Goal: Obtain resource: Download file/media

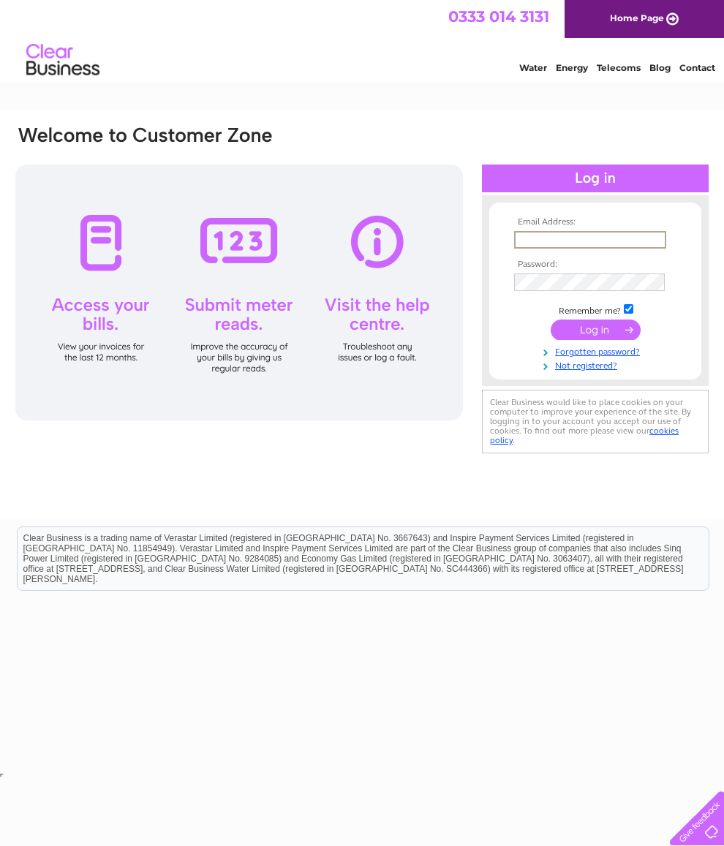
type input "daviesrs200@aol.com"
click at [595, 335] on input "submit" at bounding box center [596, 330] width 90 height 20
click at [598, 328] on input "submit" at bounding box center [596, 328] width 90 height 20
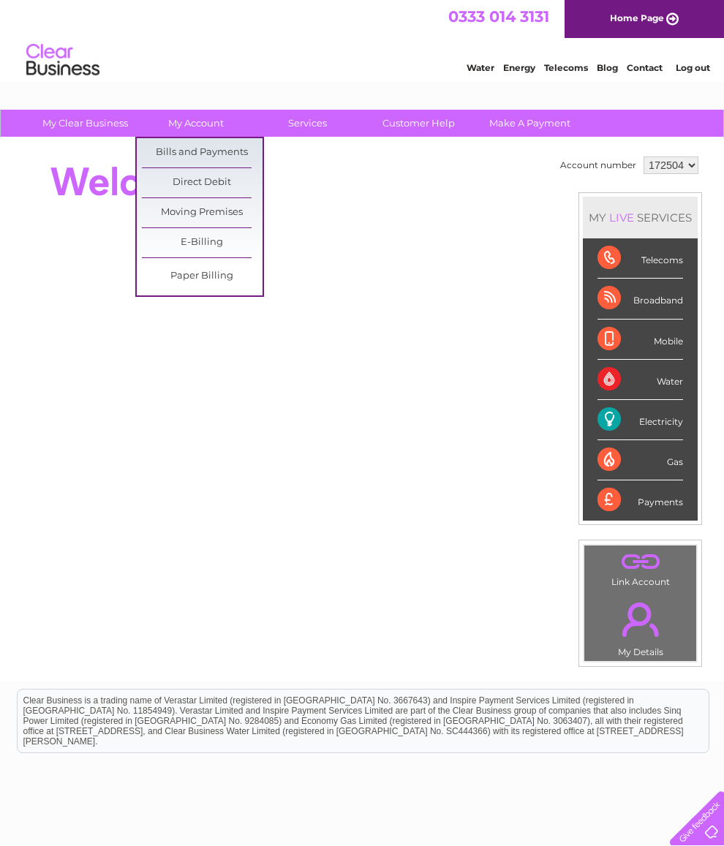
click at [209, 151] on link "Bills and Payments" at bounding box center [202, 152] width 121 height 29
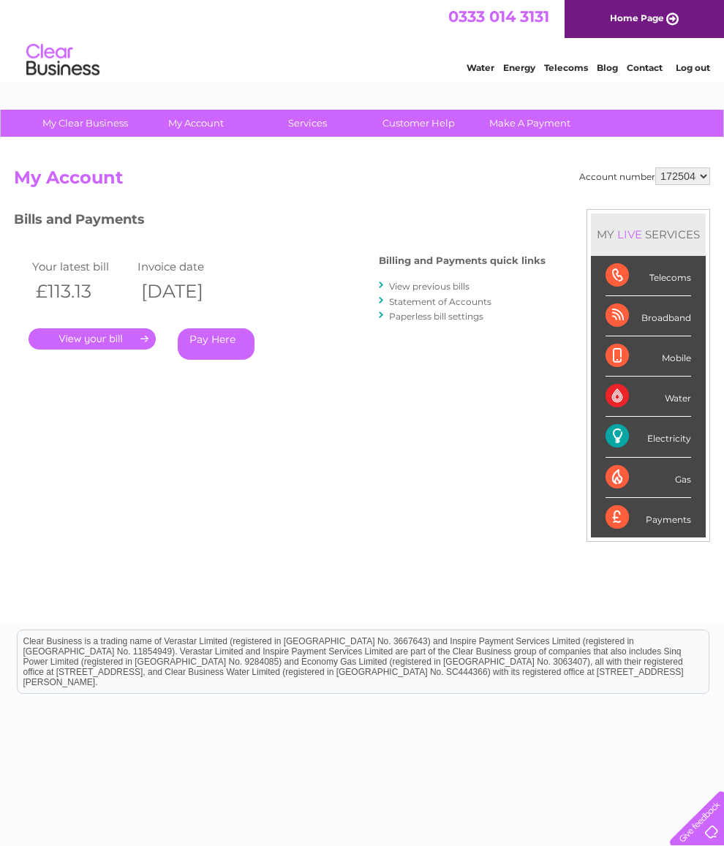
click at [435, 281] on link "View previous bills" at bounding box center [429, 286] width 80 height 11
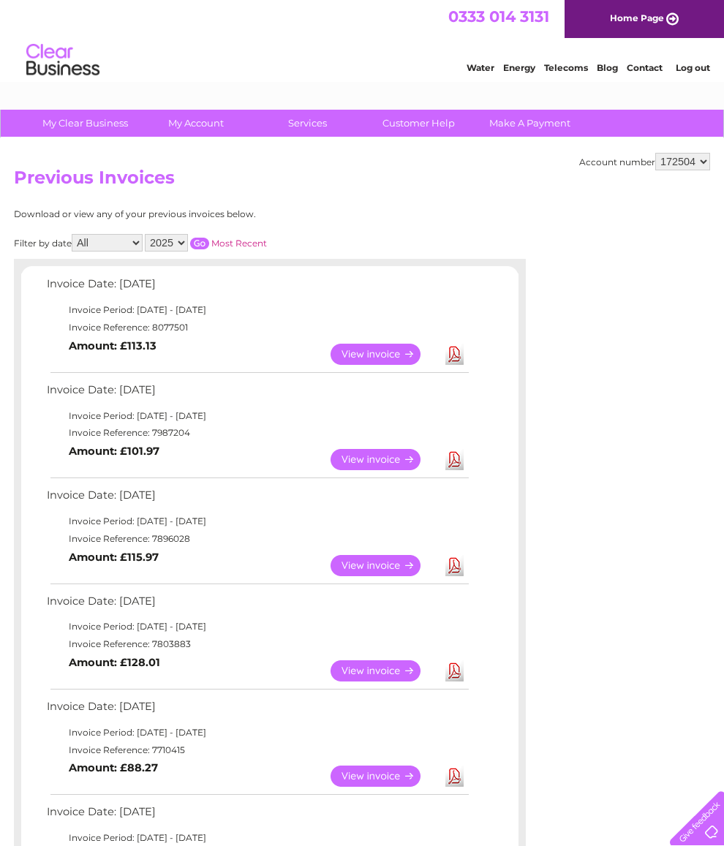
click at [219, 331] on td "Invoice Reference: 8077501" at bounding box center [257, 328] width 428 height 18
click at [249, 330] on td "Invoice Reference: 8077501" at bounding box center [257, 328] width 428 height 18
click at [390, 364] on link "View" at bounding box center [385, 354] width 108 height 21
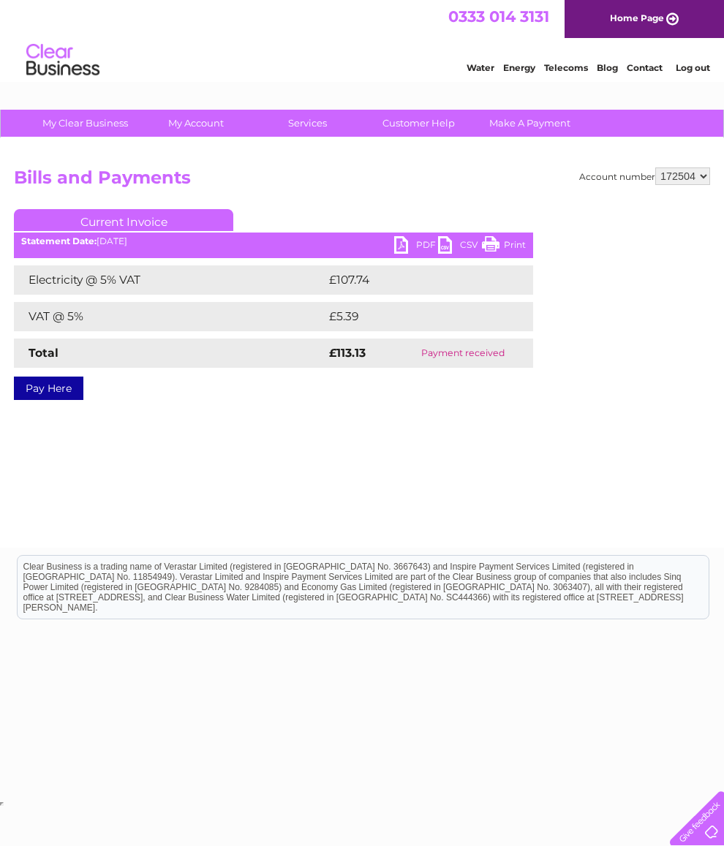
click at [413, 242] on link "PDF" at bounding box center [416, 246] width 44 height 21
